Goal: Download file/media

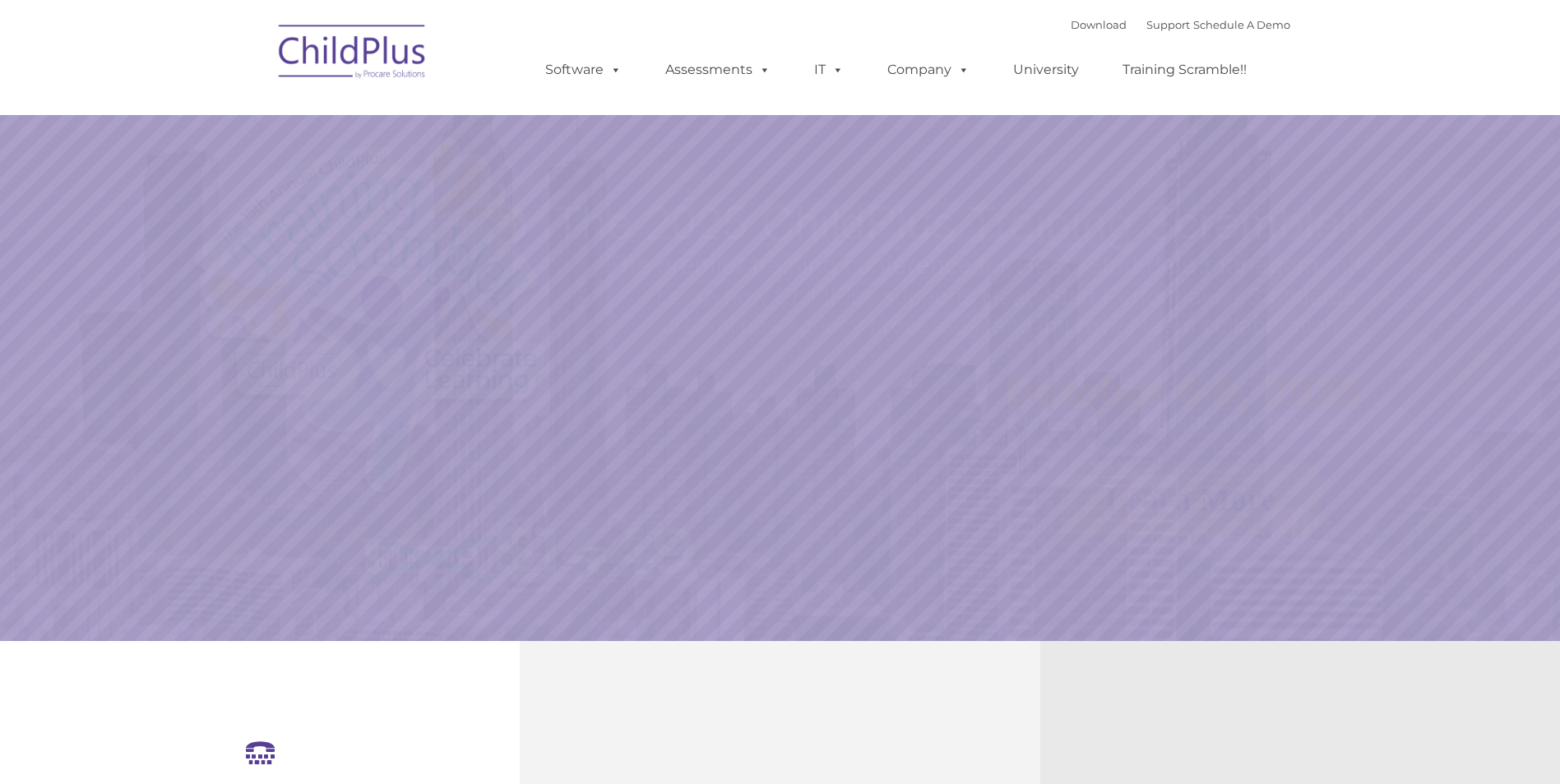
select select "MEDIUM"
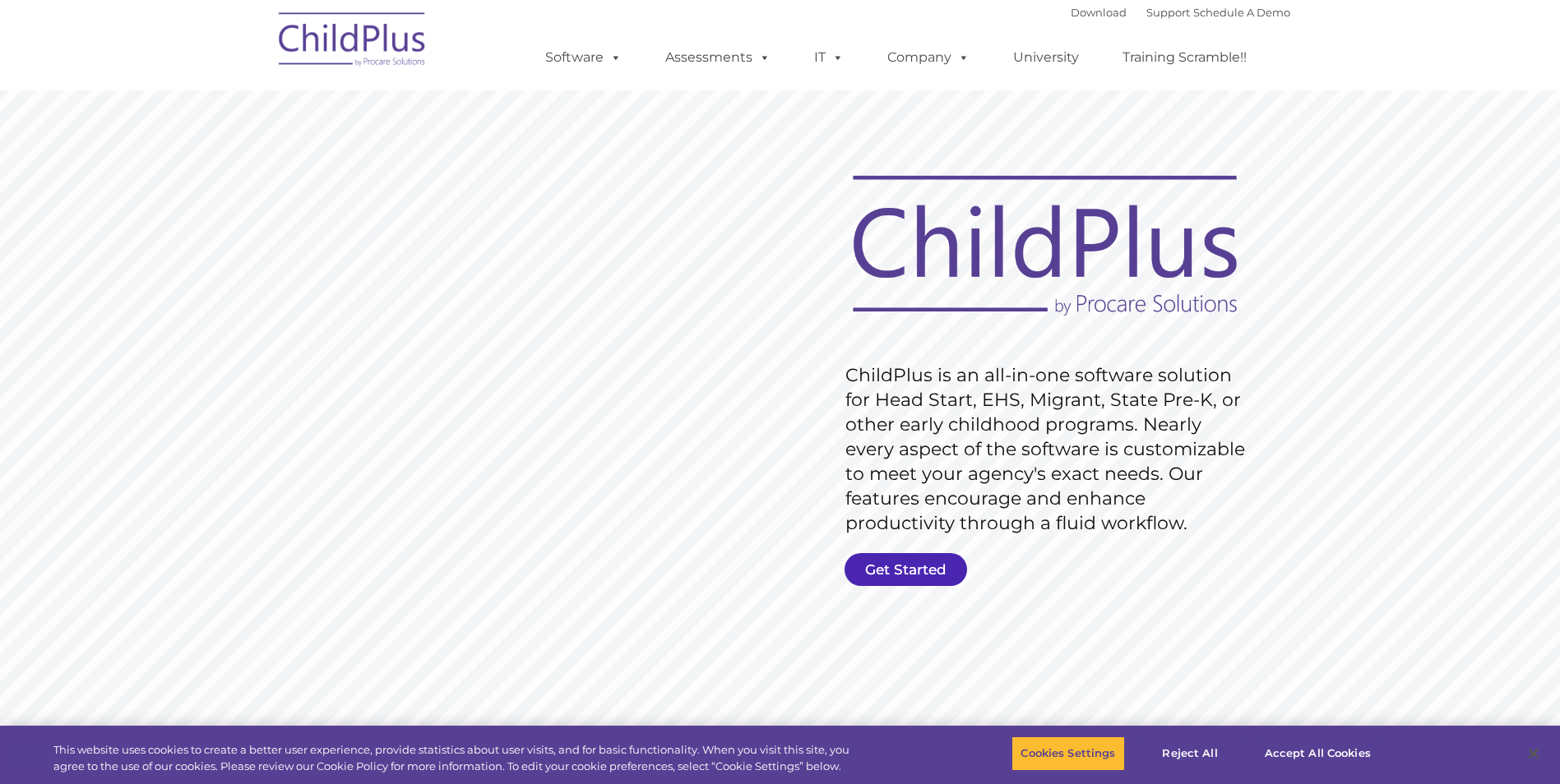
click at [930, 571] on link "Get Started" at bounding box center [906, 570] width 122 height 33
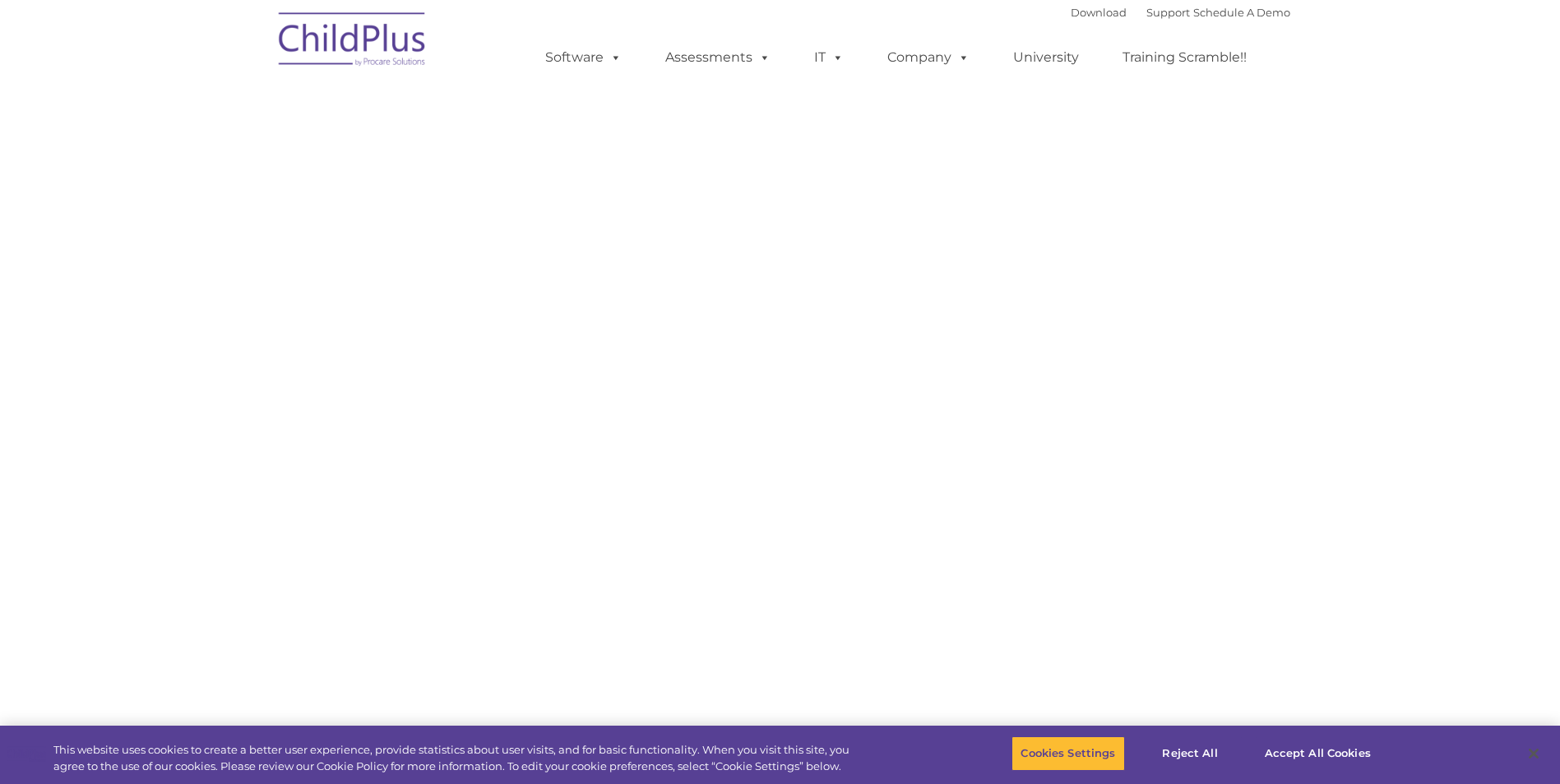
select select "MEDIUM"
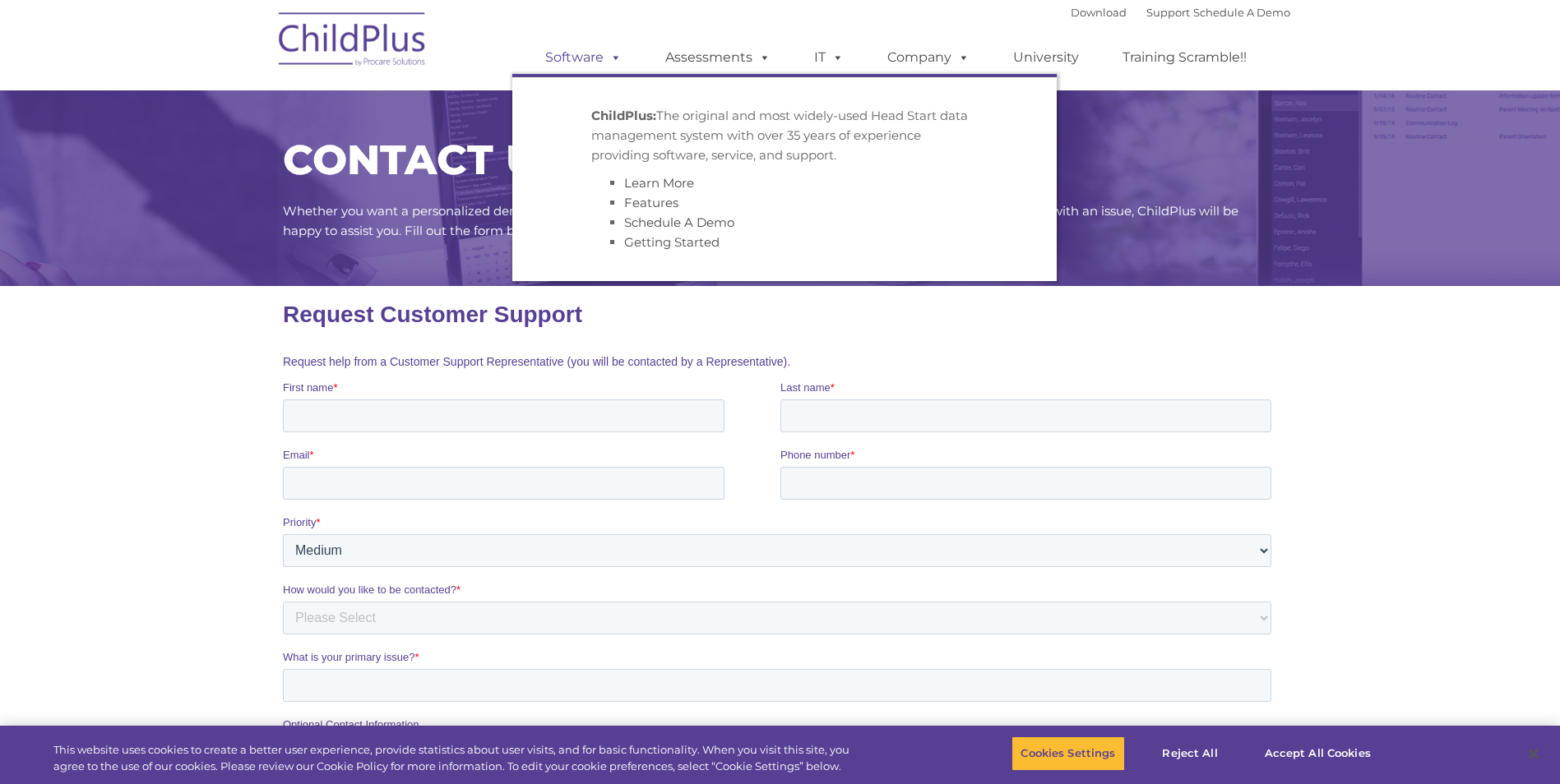
click at [571, 56] on link "Software" at bounding box center [584, 58] width 110 height 33
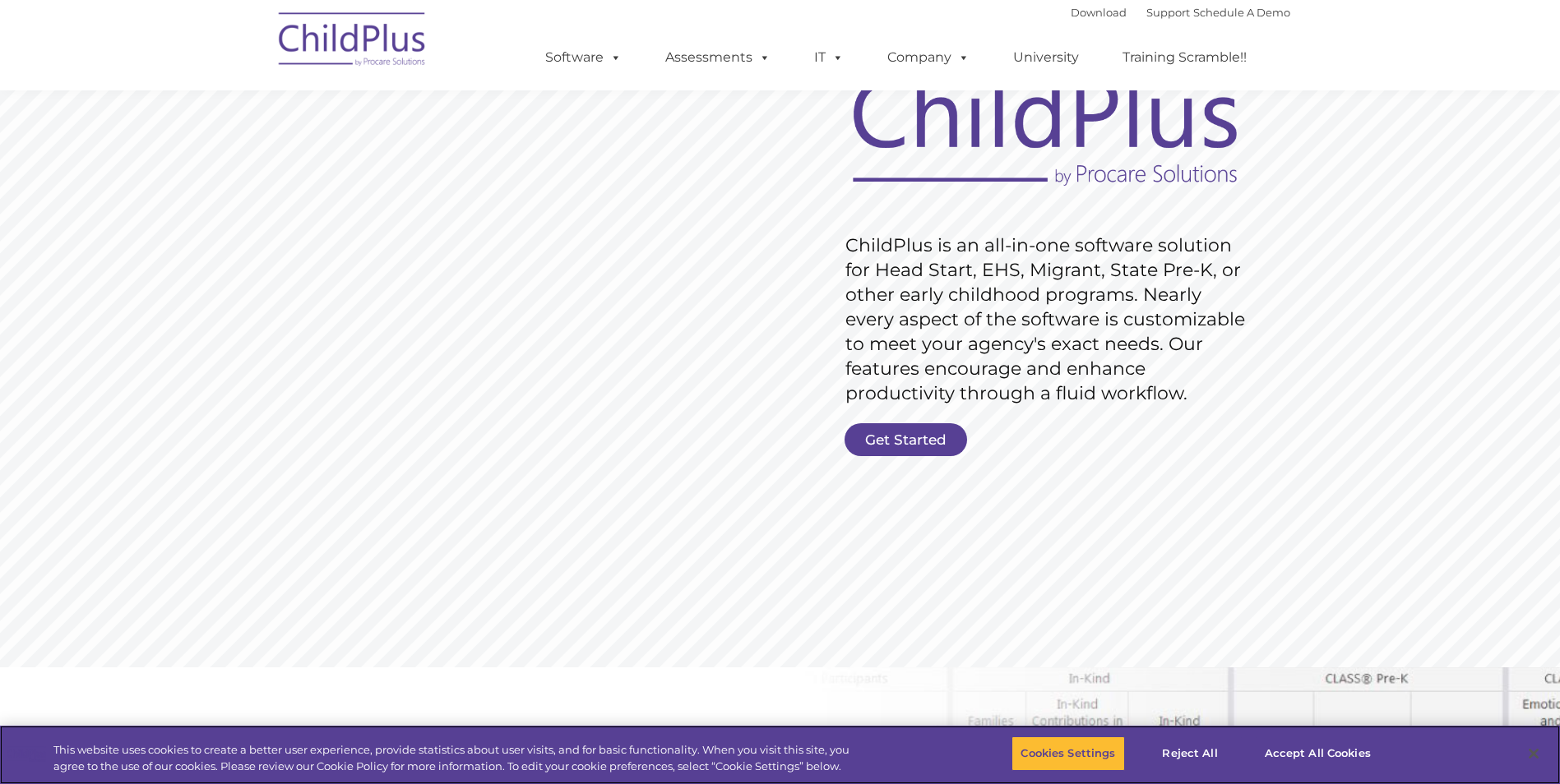
scroll to position [143, 0]
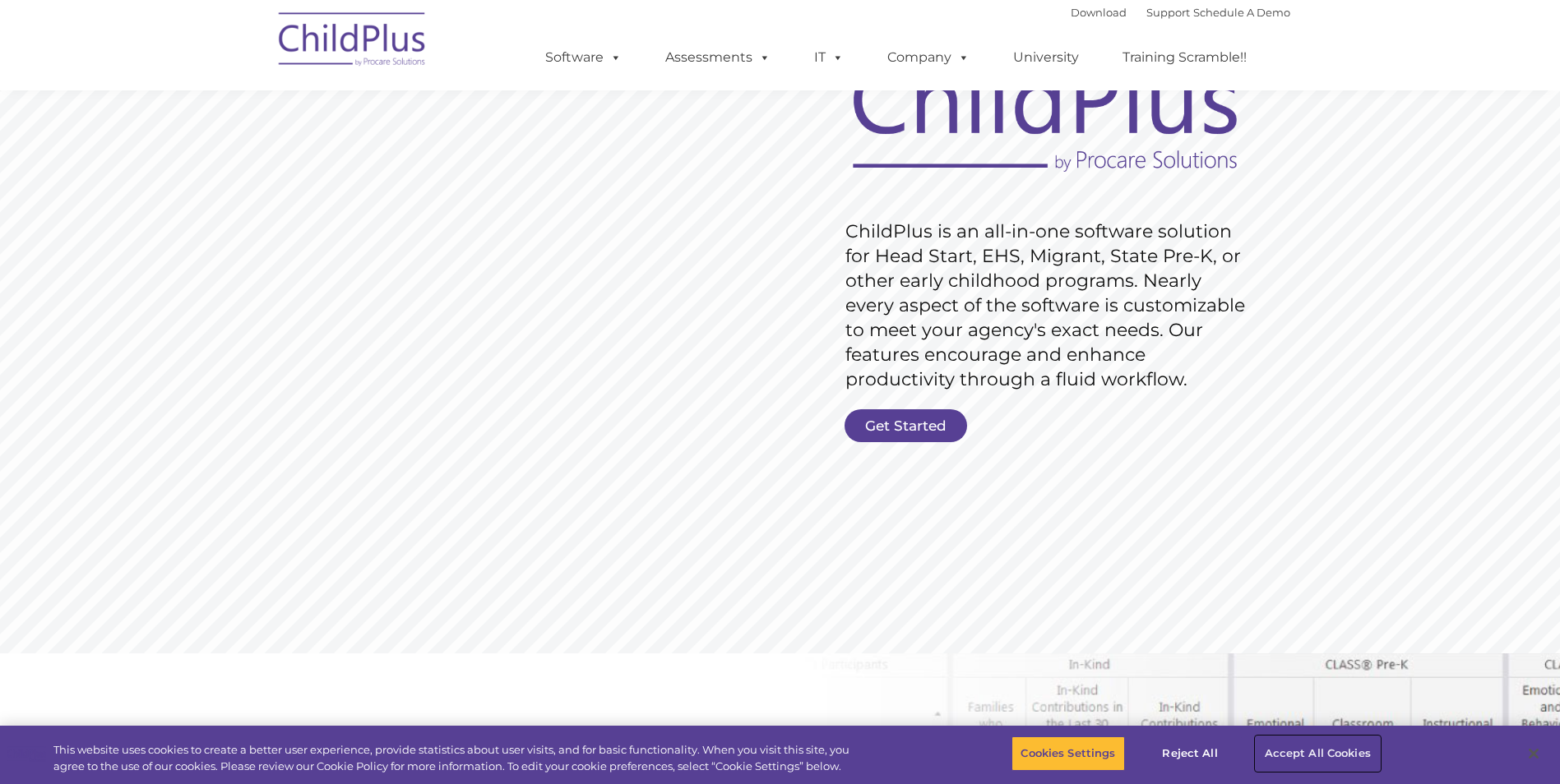
click at [1293, 758] on button "Accept All Cookies" at bounding box center [1318, 754] width 124 height 35
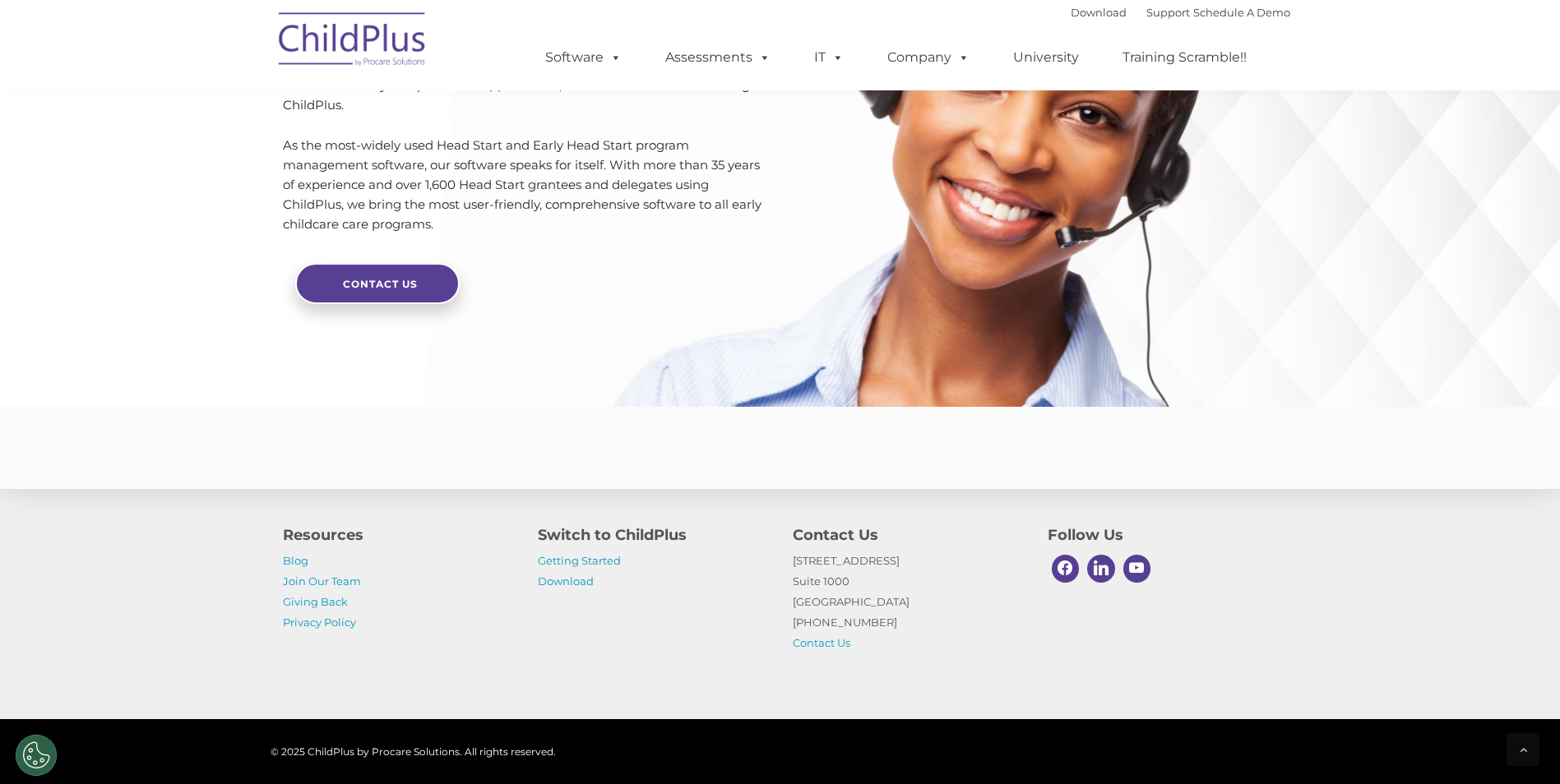
scroll to position [3846, 0]
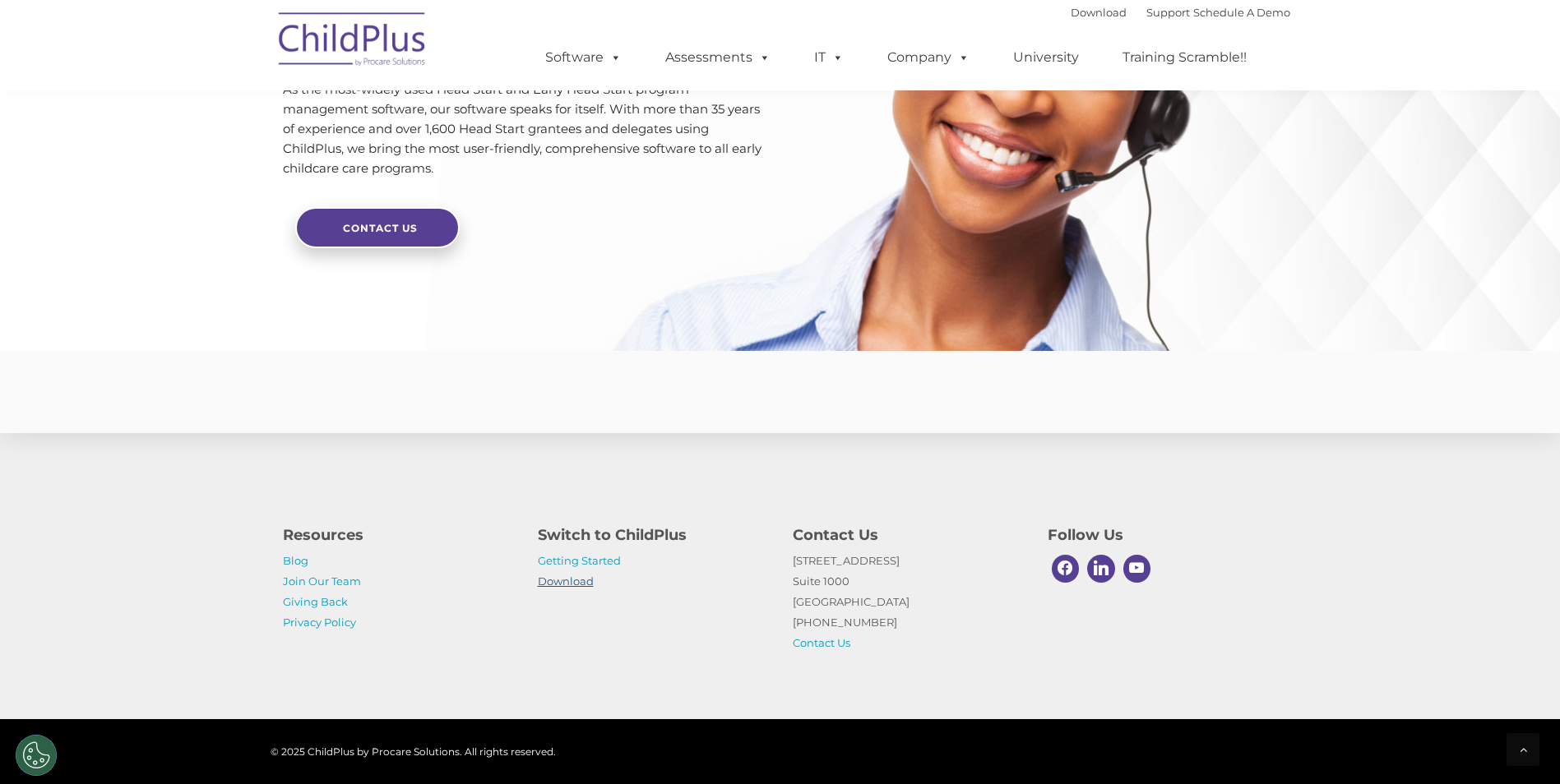
click at [589, 584] on link "Download" at bounding box center [566, 581] width 56 height 13
